Goal: Navigation & Orientation: Find specific page/section

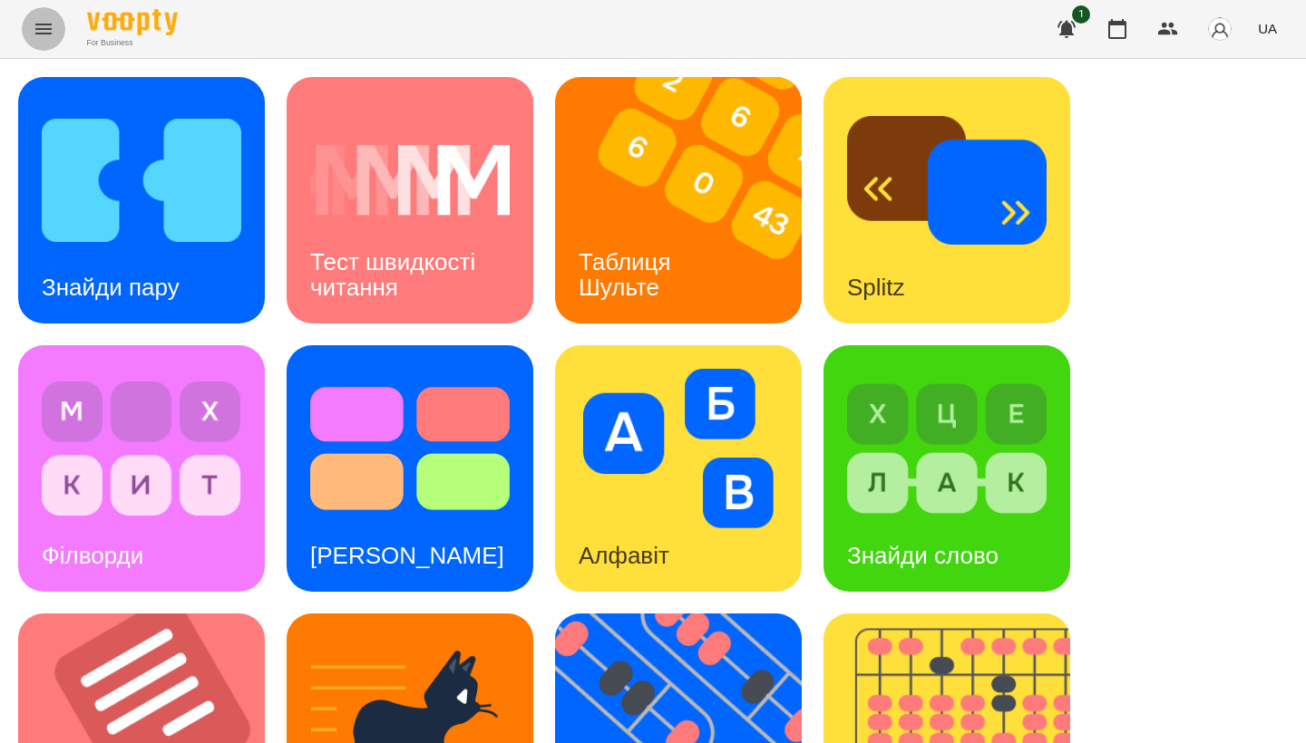
click at [53, 34] on icon "Menu" at bounding box center [44, 29] width 22 height 22
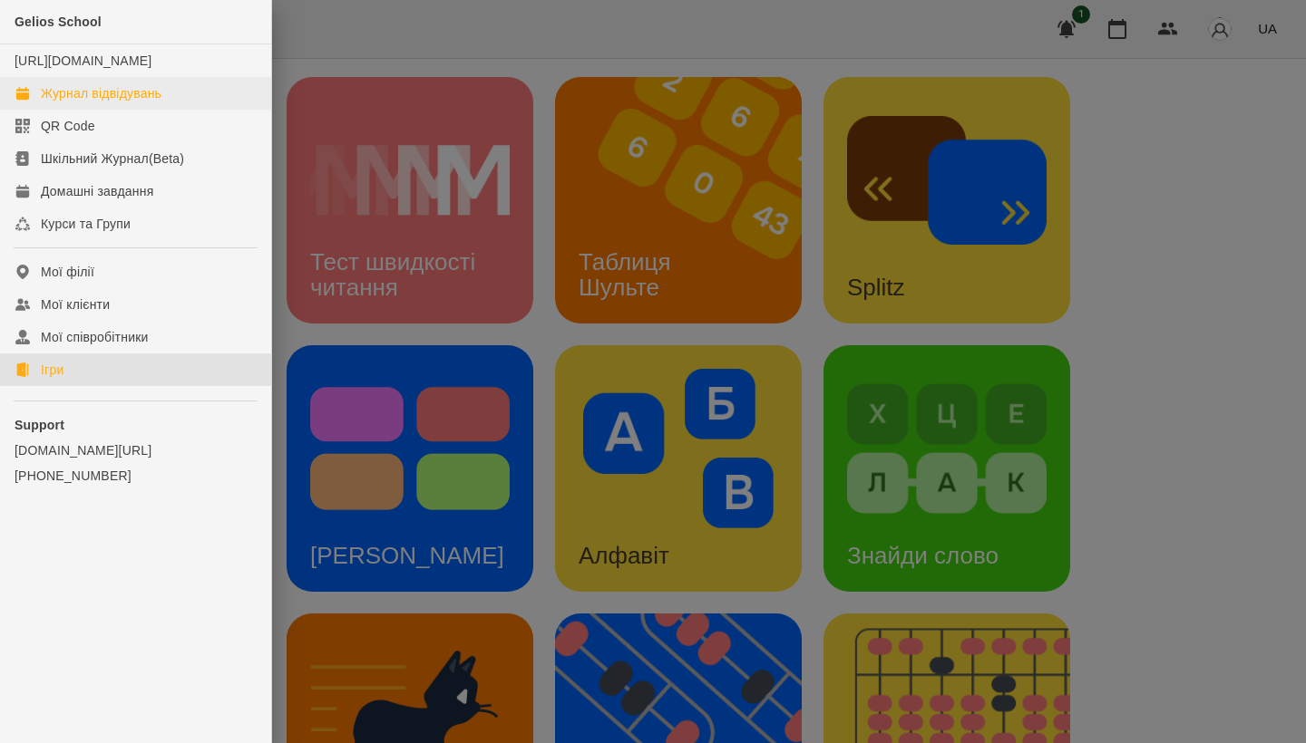
click at [88, 102] on div "Журнал відвідувань" at bounding box center [101, 93] width 121 height 18
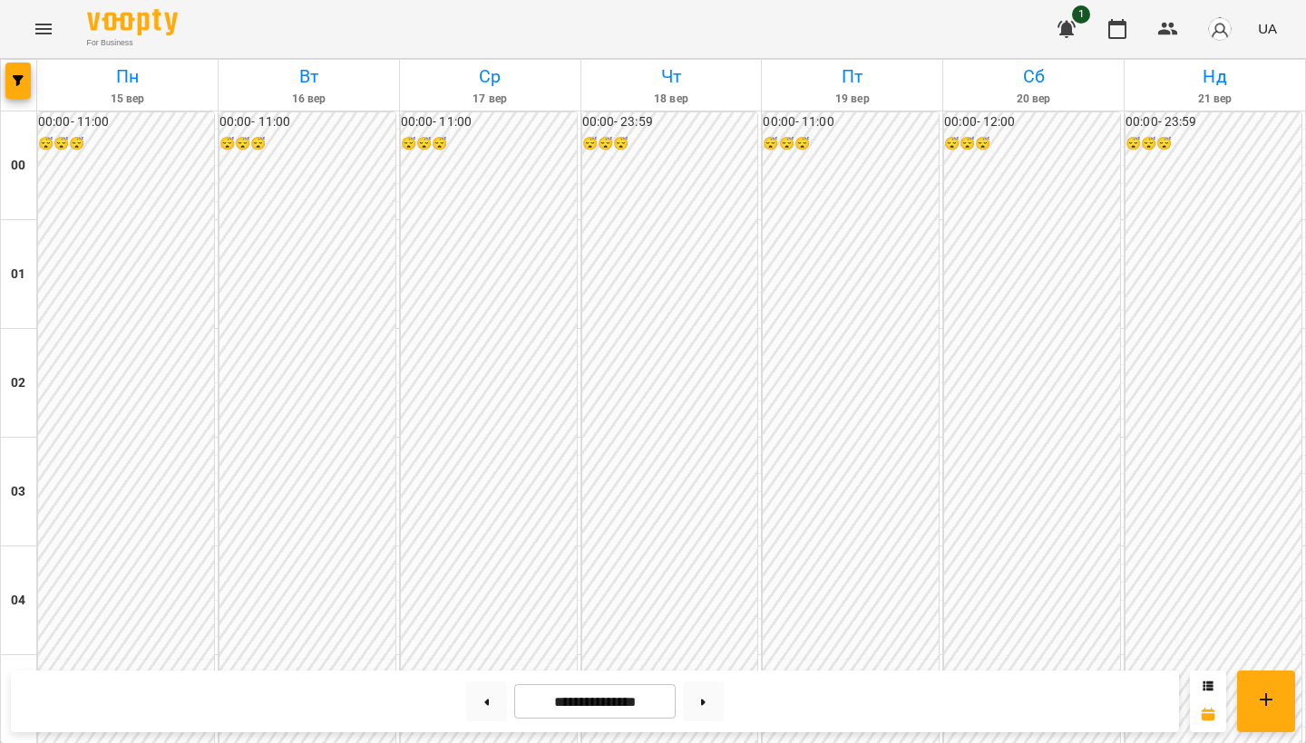
scroll to position [1616, 0]
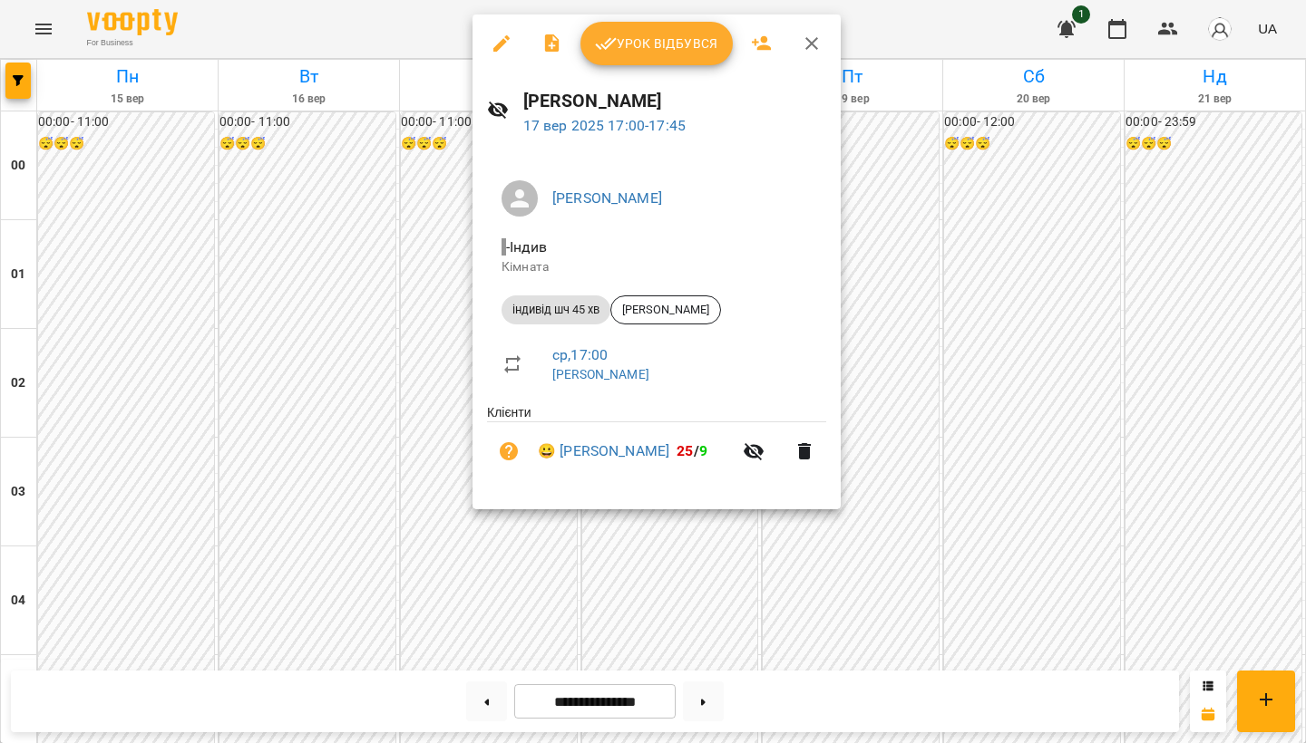
click at [519, 546] on div at bounding box center [653, 371] width 1306 height 743
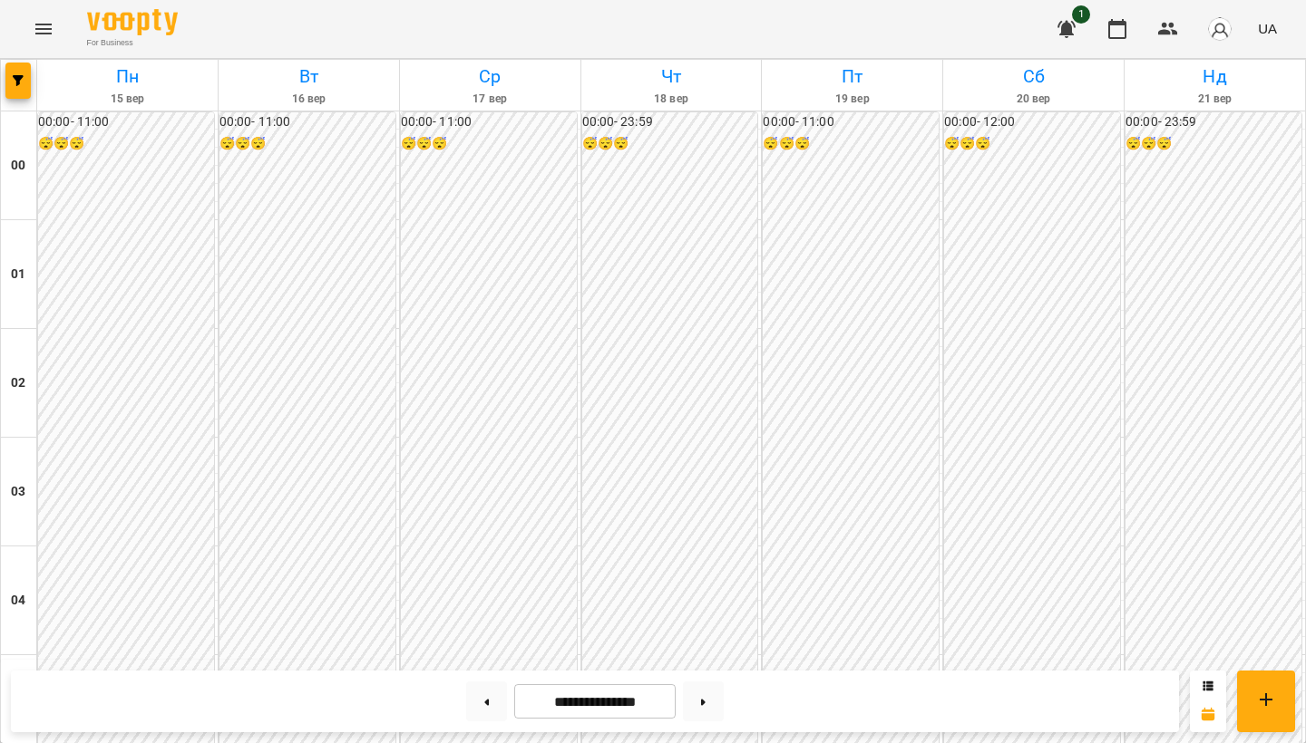
scroll to position [1382, 0]
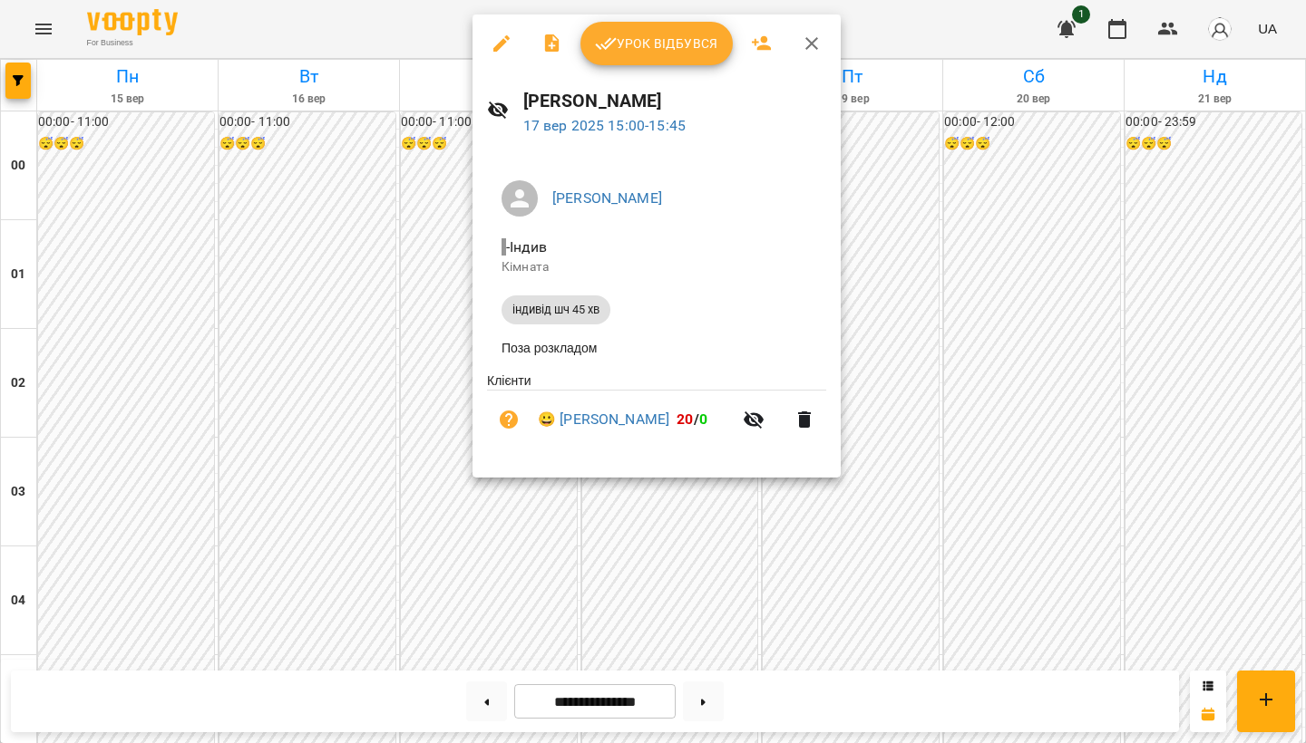
click at [391, 281] on div at bounding box center [653, 371] width 1306 height 743
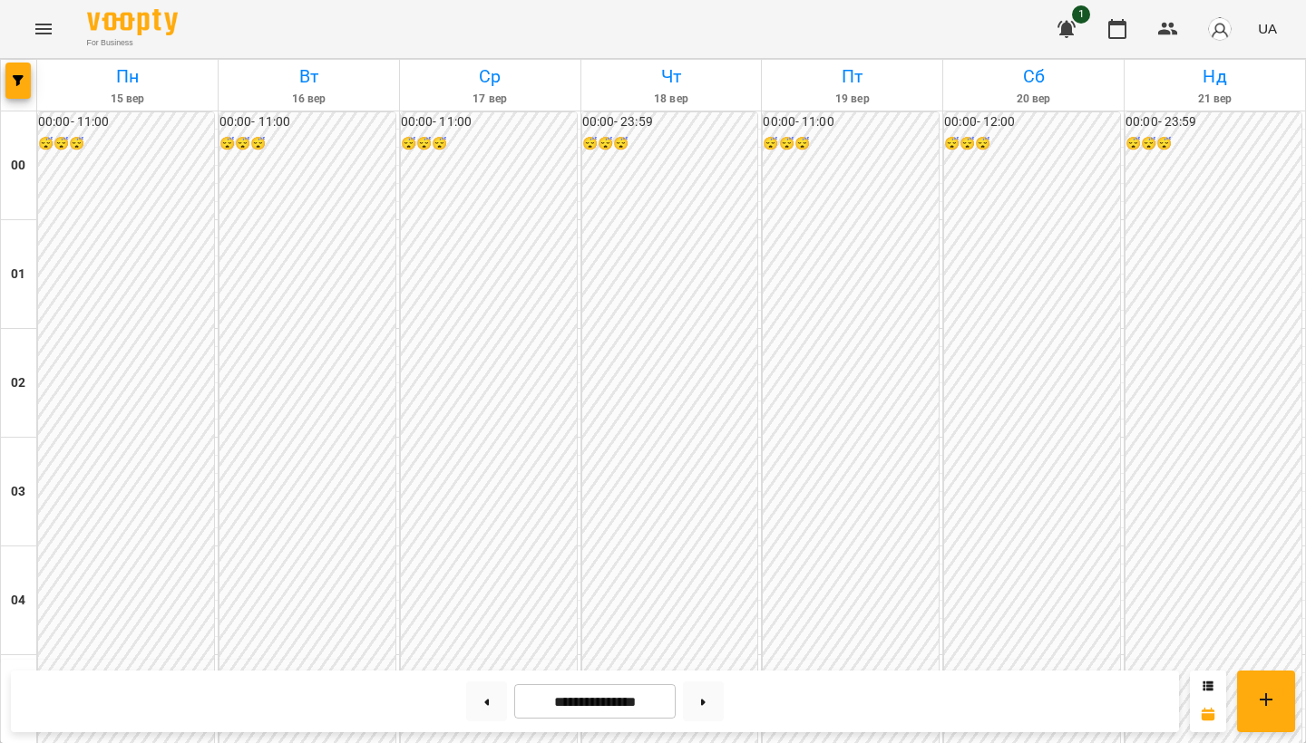
scroll to position [590, 0]
click at [35, 33] on icon "Menu" at bounding box center [44, 29] width 22 height 22
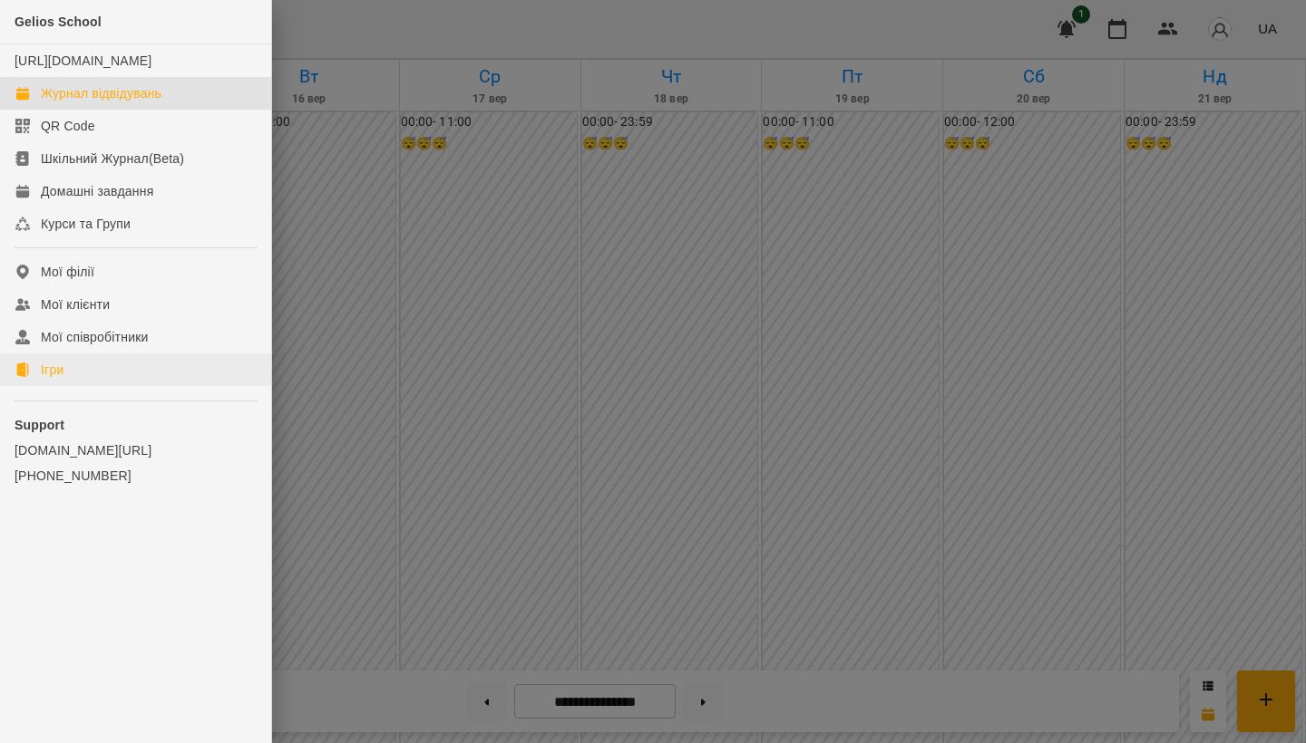
click at [92, 379] on link "Ігри" at bounding box center [135, 370] width 271 height 33
